Goal: Entertainment & Leisure: Consume media (video, audio)

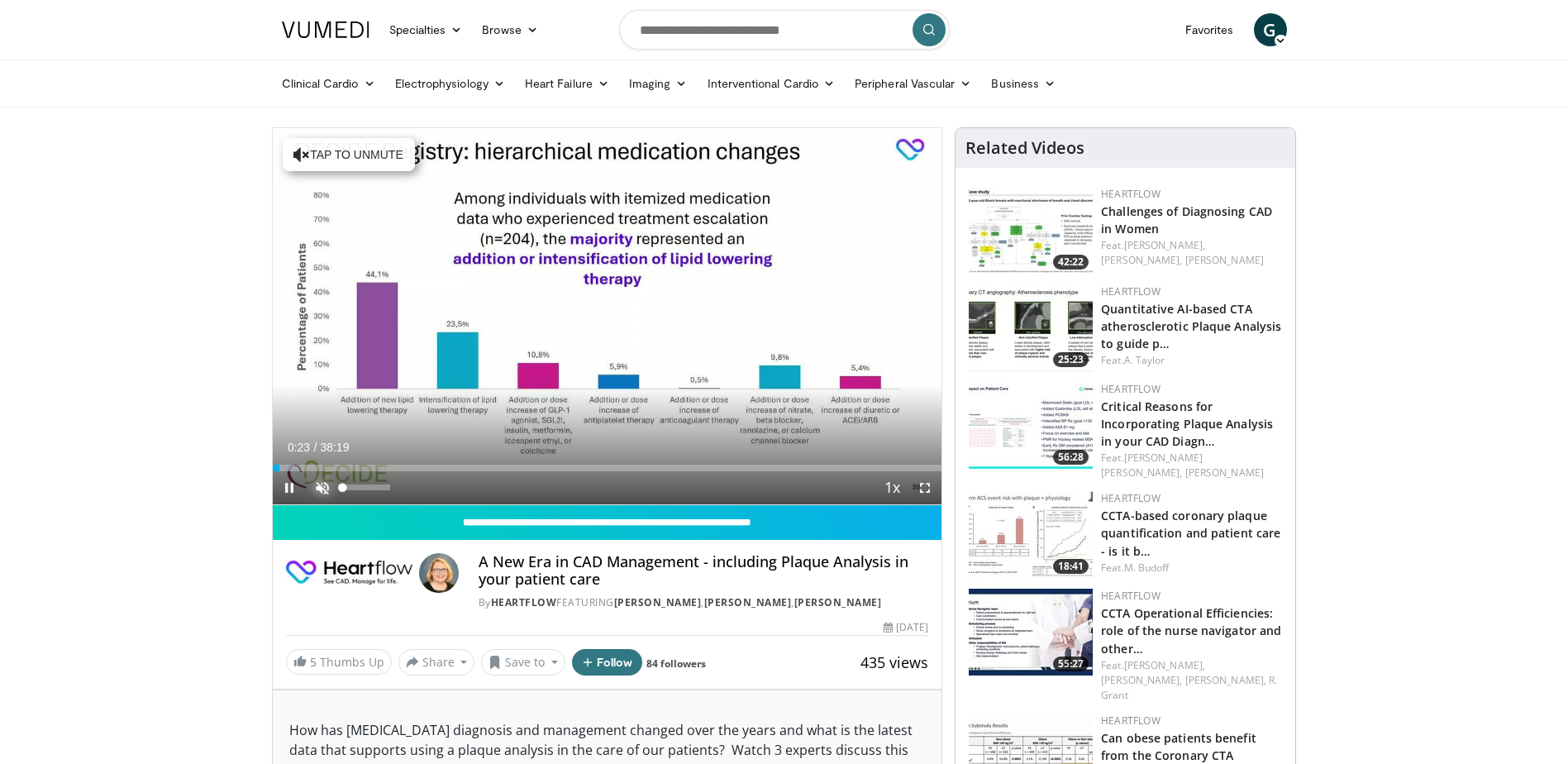
click at [319, 489] on span "Video Player" at bounding box center [322, 487] width 33 height 33
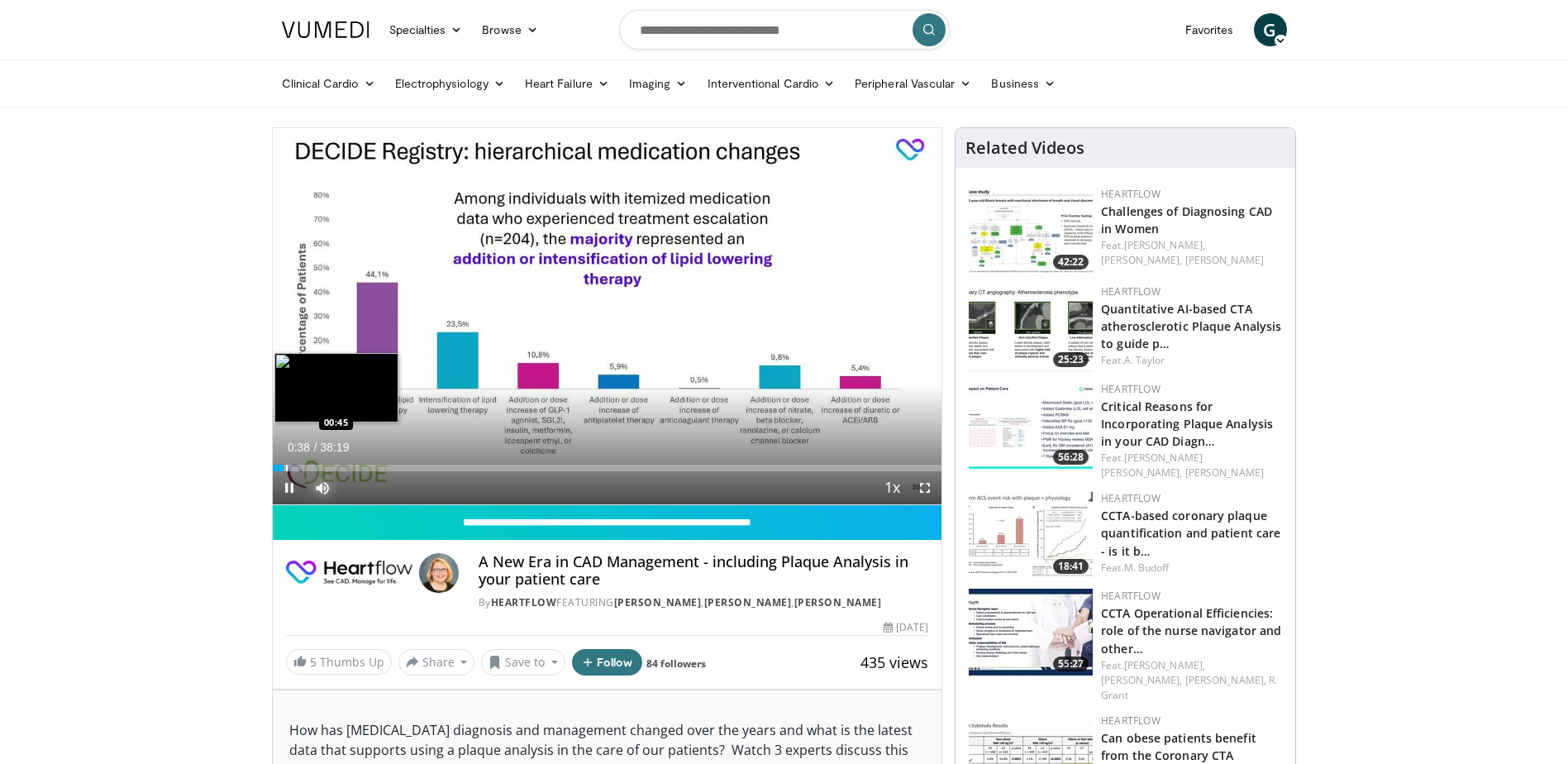
click at [286, 467] on div "Progress Bar" at bounding box center [286, 468] width 2 height 6
click at [293, 469] on div "Progress Bar" at bounding box center [294, 468] width 2 height 6
click at [305, 468] on div "Progress Bar" at bounding box center [306, 468] width 2 height 6
click at [322, 468] on div "Progress Bar" at bounding box center [323, 468] width 2 height 6
click at [334, 469] on div "Progress Bar" at bounding box center [335, 468] width 2 height 6
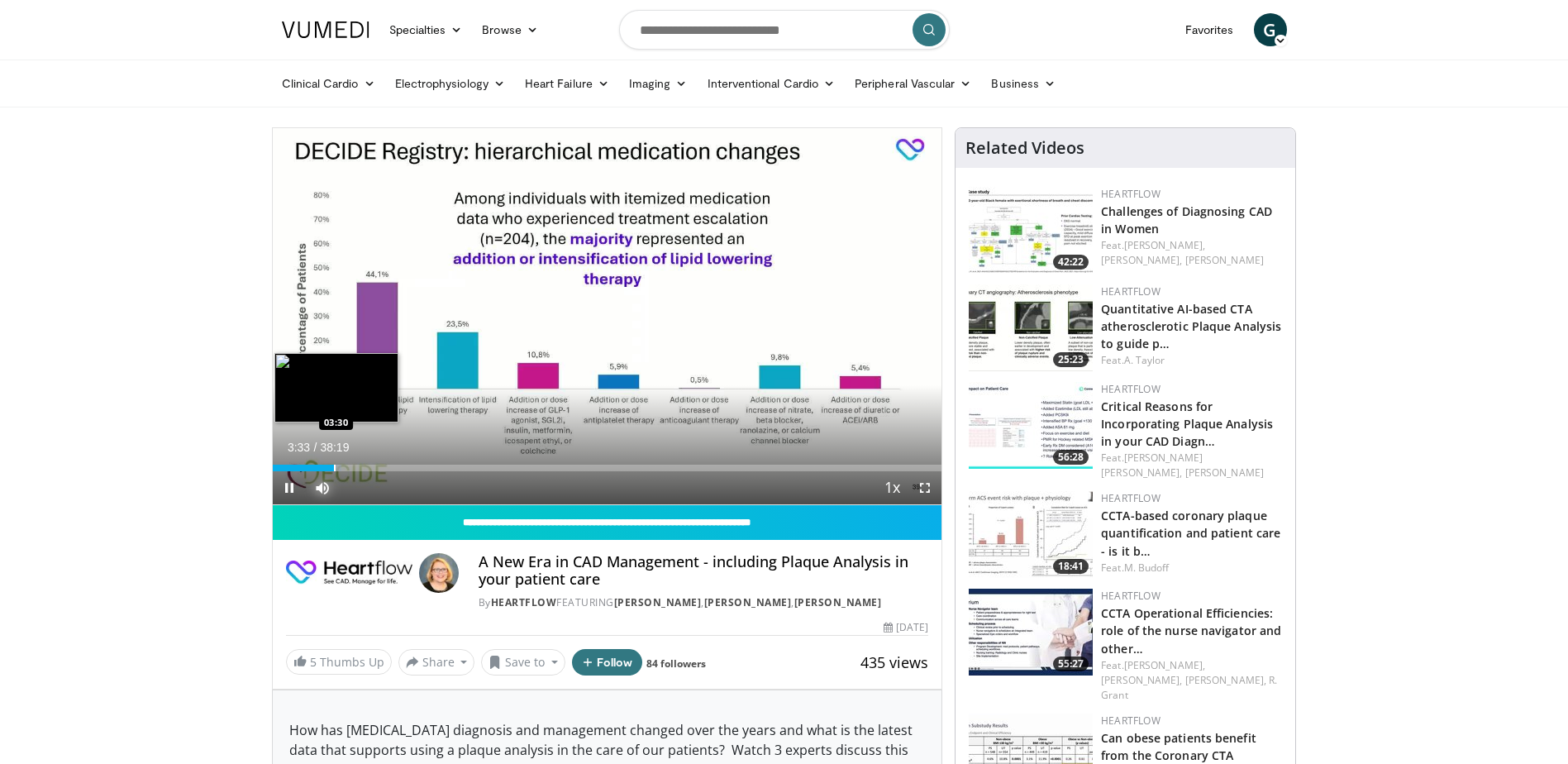
click at [335, 469] on div "Progress Bar" at bounding box center [335, 468] width 2 height 6
click at [344, 469] on div "Progress Bar" at bounding box center [345, 468] width 2 height 6
click at [356, 468] on div "Progress Bar" at bounding box center [357, 468] width 2 height 6
click at [370, 468] on div "Progress Bar" at bounding box center [371, 468] width 2 height 6
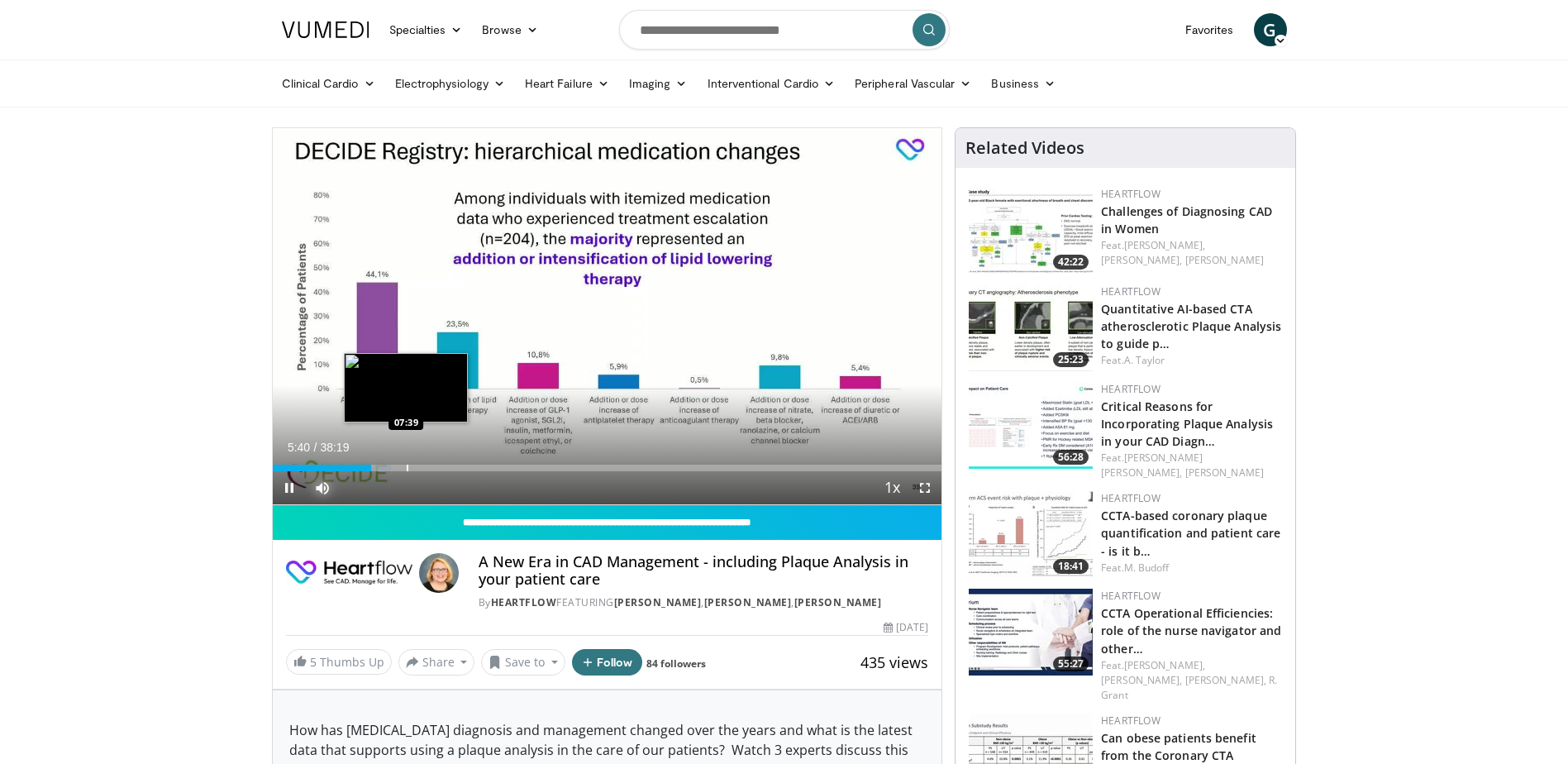
click at [407, 467] on div "Progress Bar" at bounding box center [408, 468] width 2 height 6
click at [438, 467] on div "Progress Bar" at bounding box center [439, 468] width 2 height 6
click at [454, 466] on div "Progress Bar" at bounding box center [455, 468] width 2 height 6
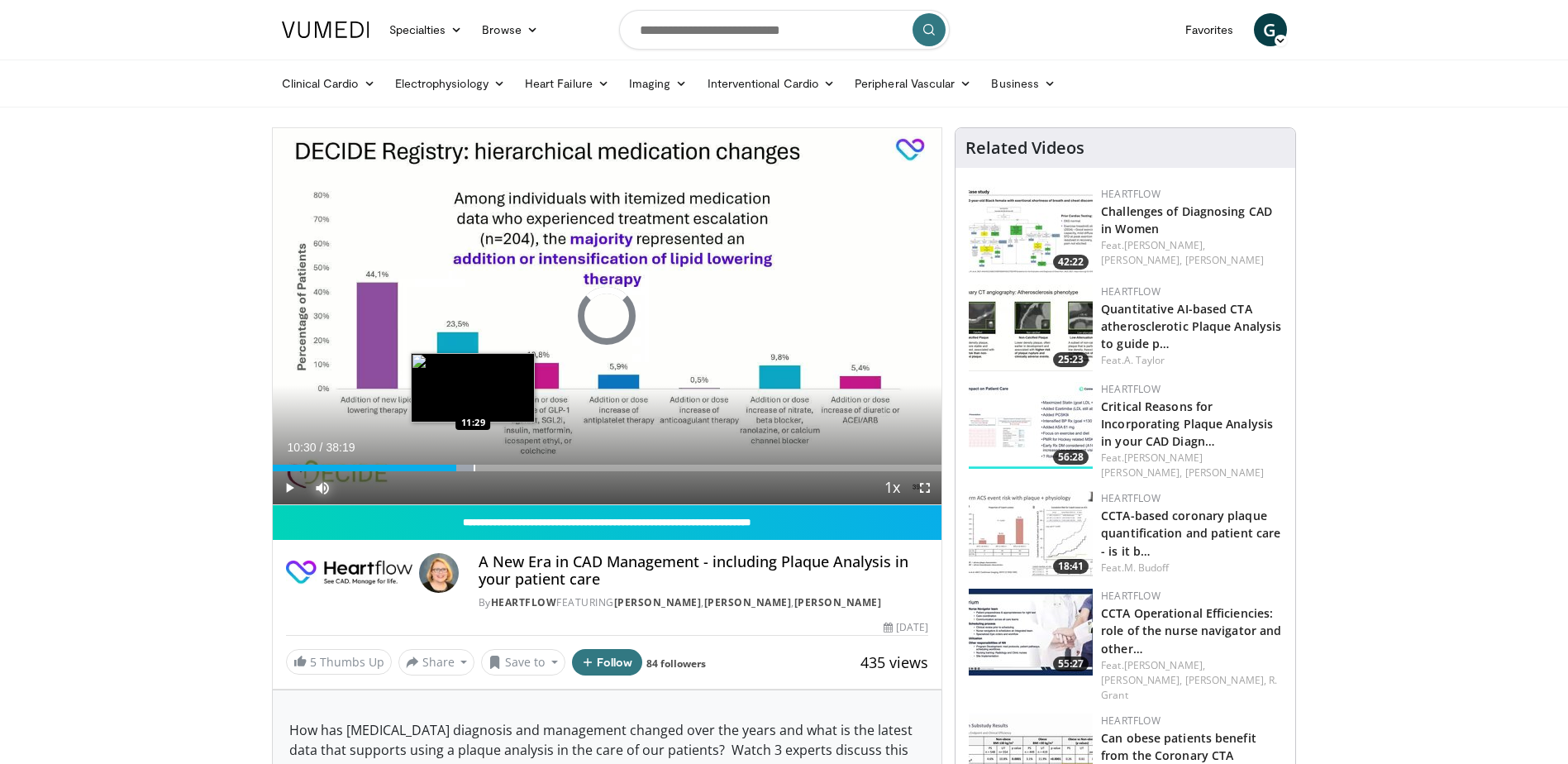
click at [474, 465] on div "Progress Bar" at bounding box center [474, 468] width 2 height 6
